Goal: Information Seeking & Learning: Learn about a topic

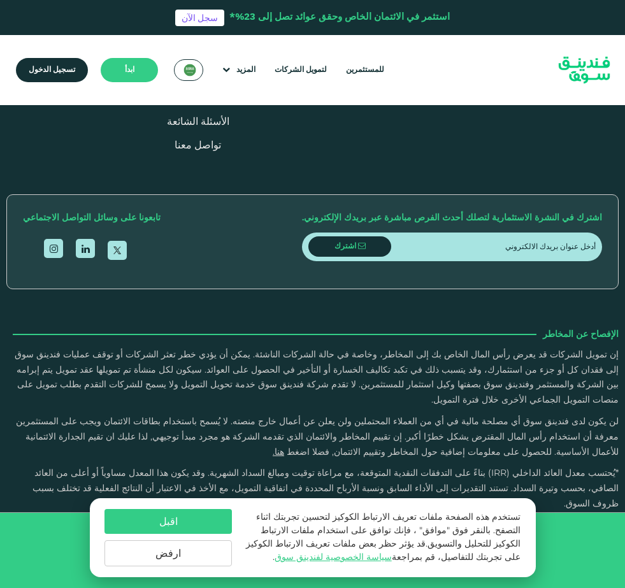
click at [200, 56] on link "التقييمات" at bounding box center [197, 52] width 39 height 10
